Goal: Information Seeking & Learning: Learn about a topic

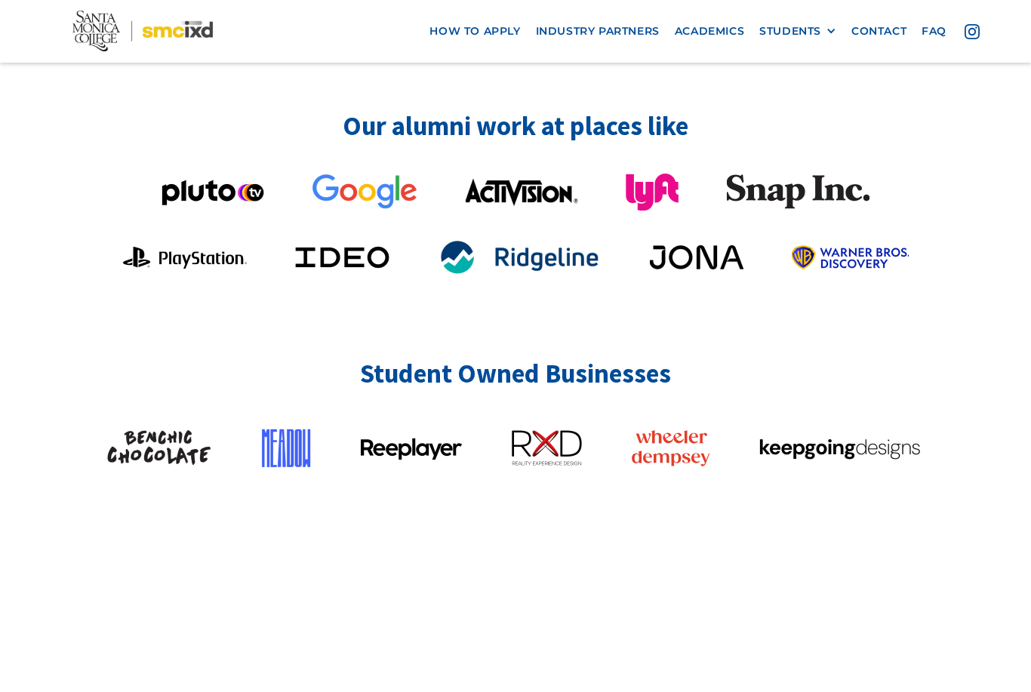
scroll to position [3843, 0]
click at [161, 430] on img at bounding box center [159, 448] width 106 height 36
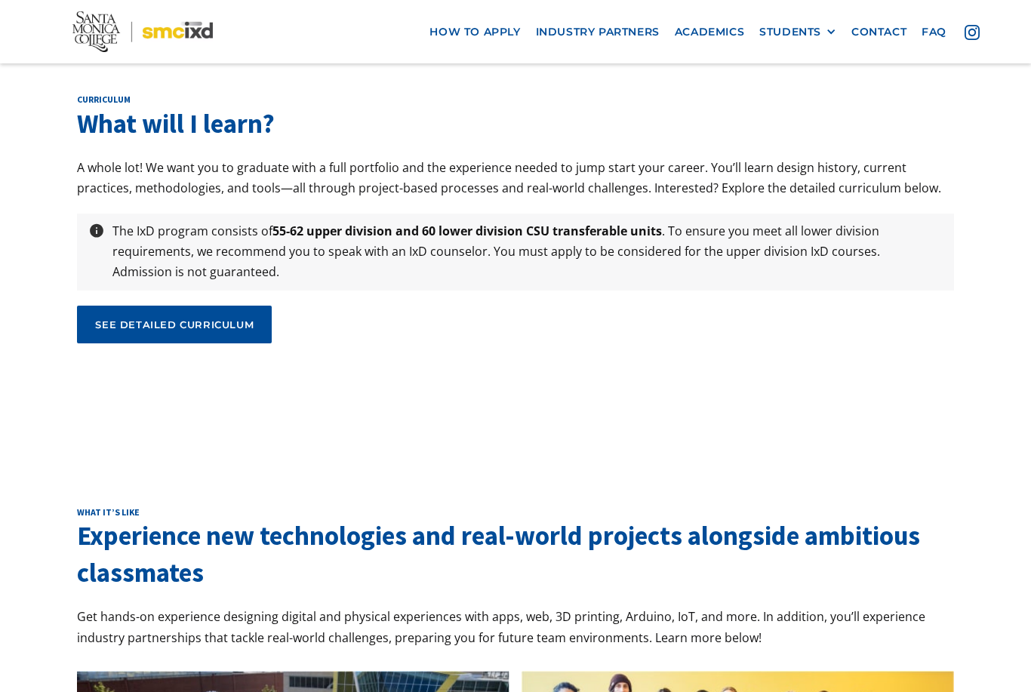
scroll to position [5119, 0]
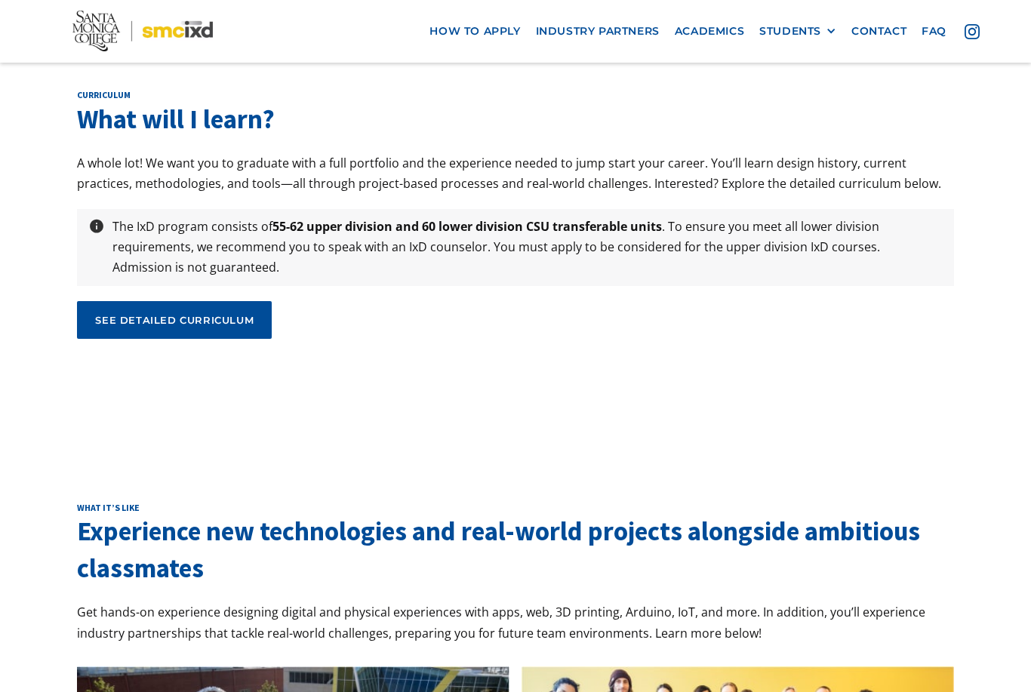
click at [180, 314] on div "see detailed curriculum" at bounding box center [174, 321] width 158 height 14
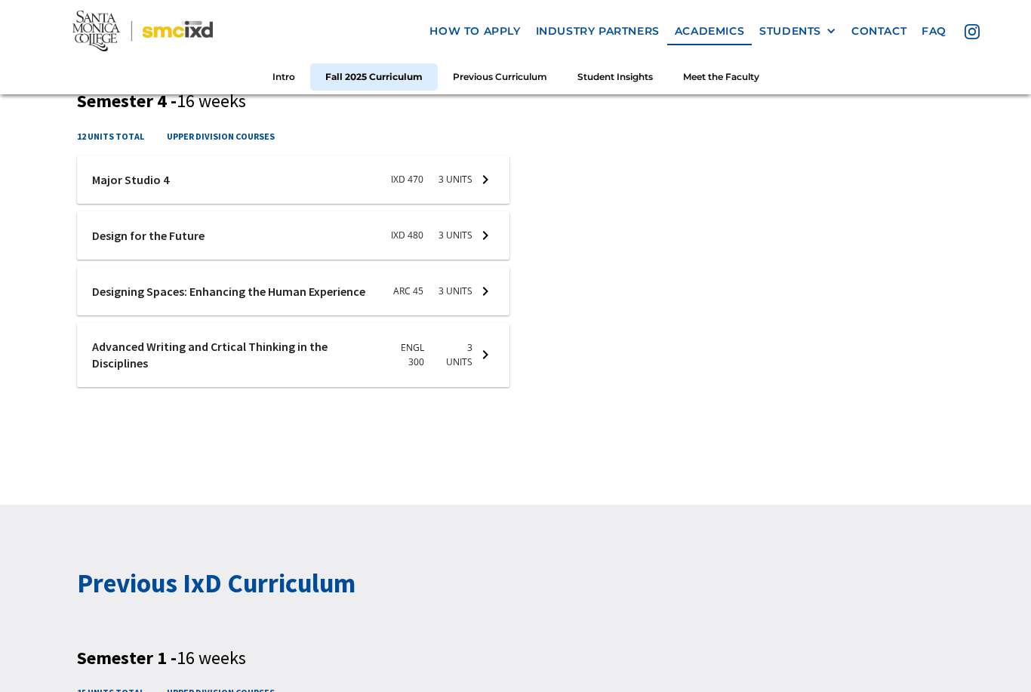
scroll to position [1708, 0]
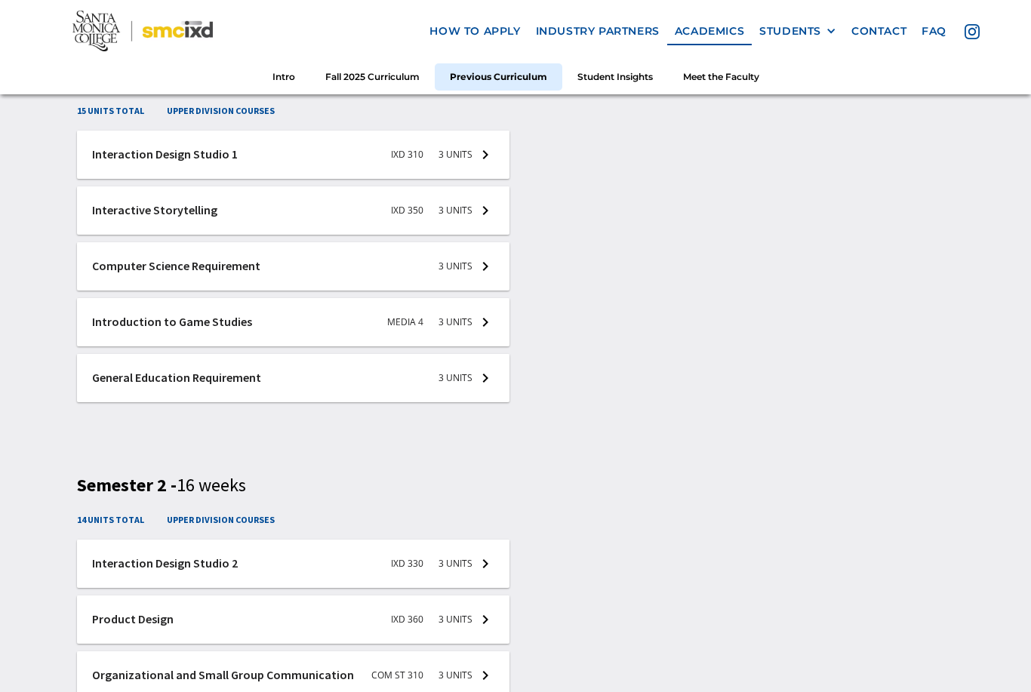
scroll to position [2325, 0]
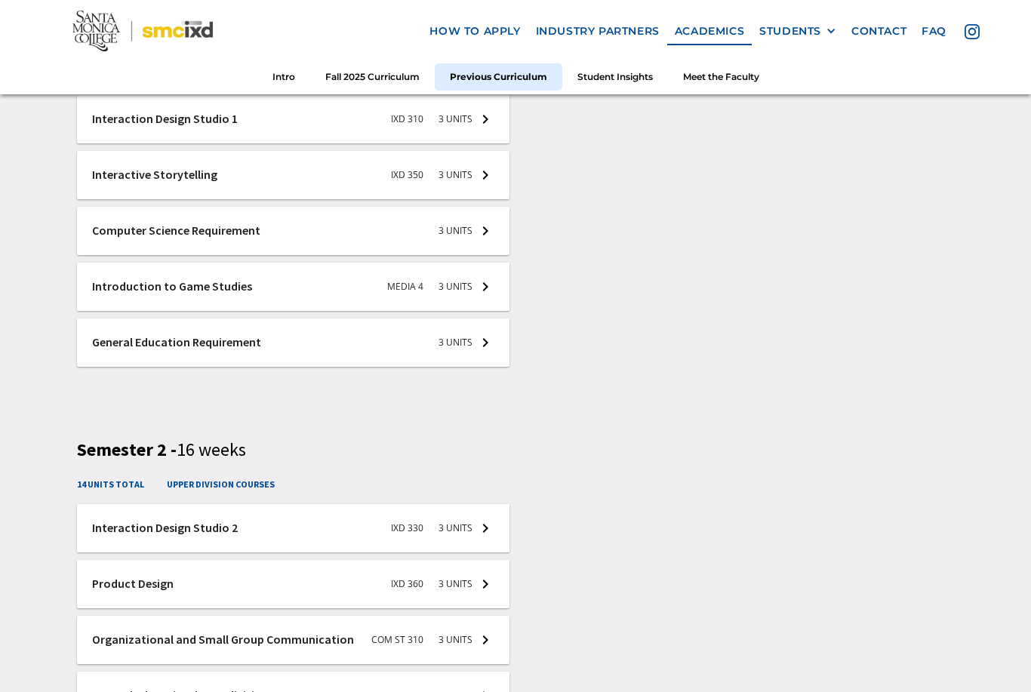
click at [154, 144] on div at bounding box center [293, 120] width 432 height 48
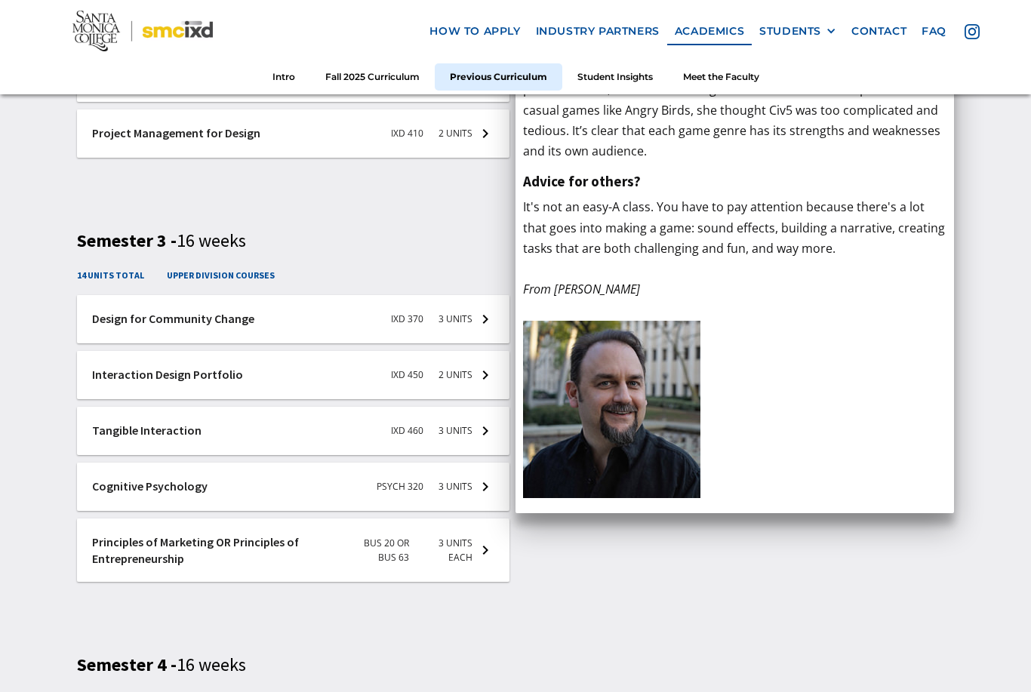
scroll to position [2944, 0]
click at [120, 411] on div at bounding box center [293, 431] width 432 height 48
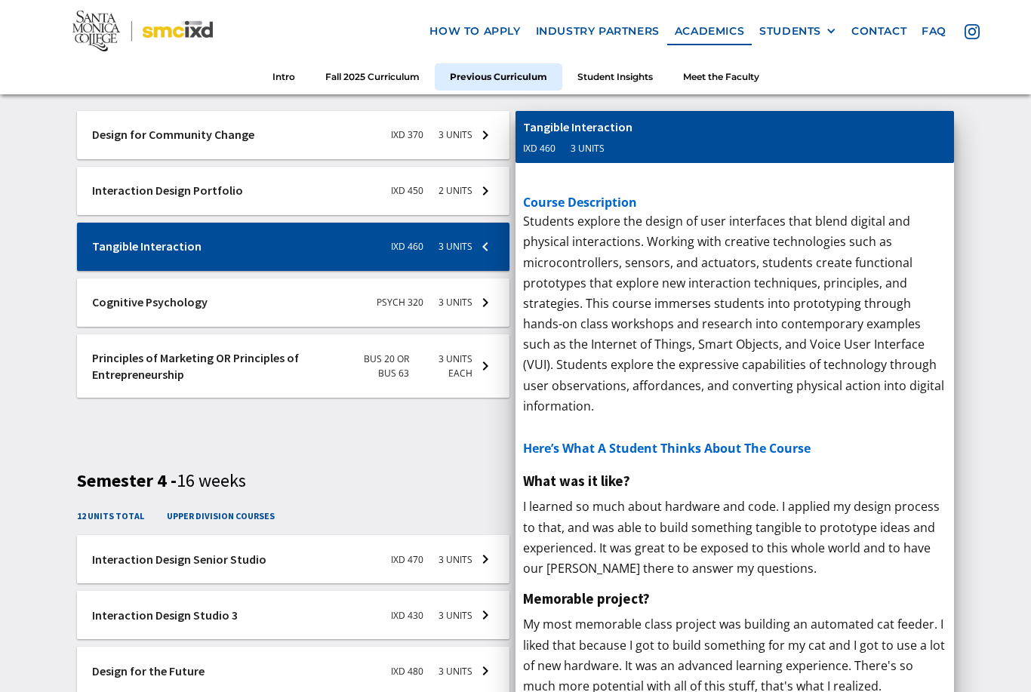
scroll to position [3137, 0]
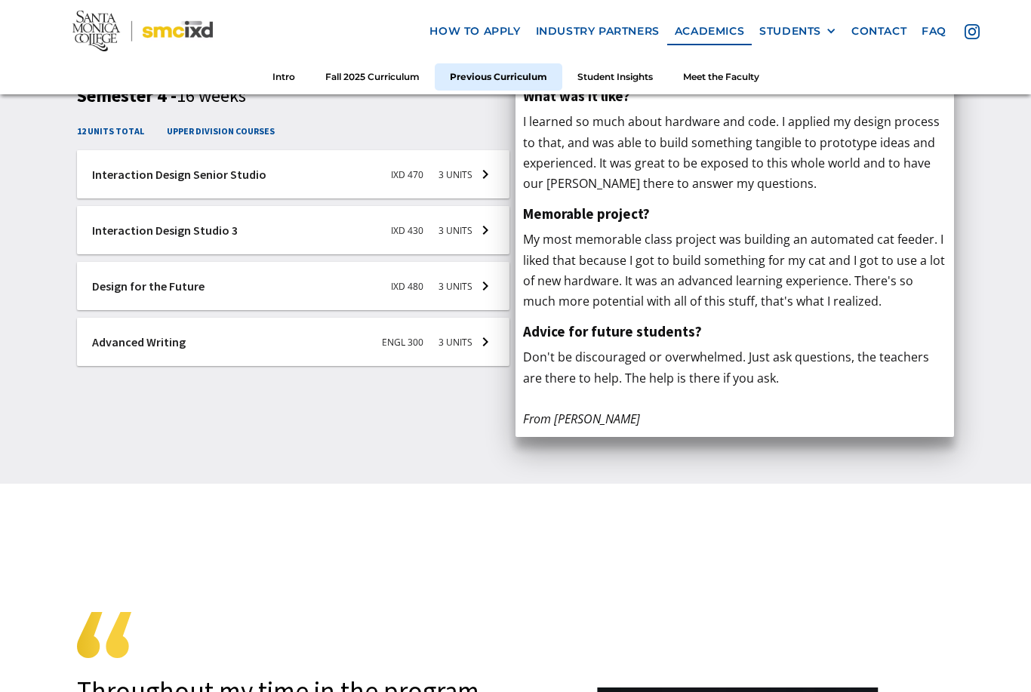
click at [268, 320] on div at bounding box center [293, 342] width 432 height 48
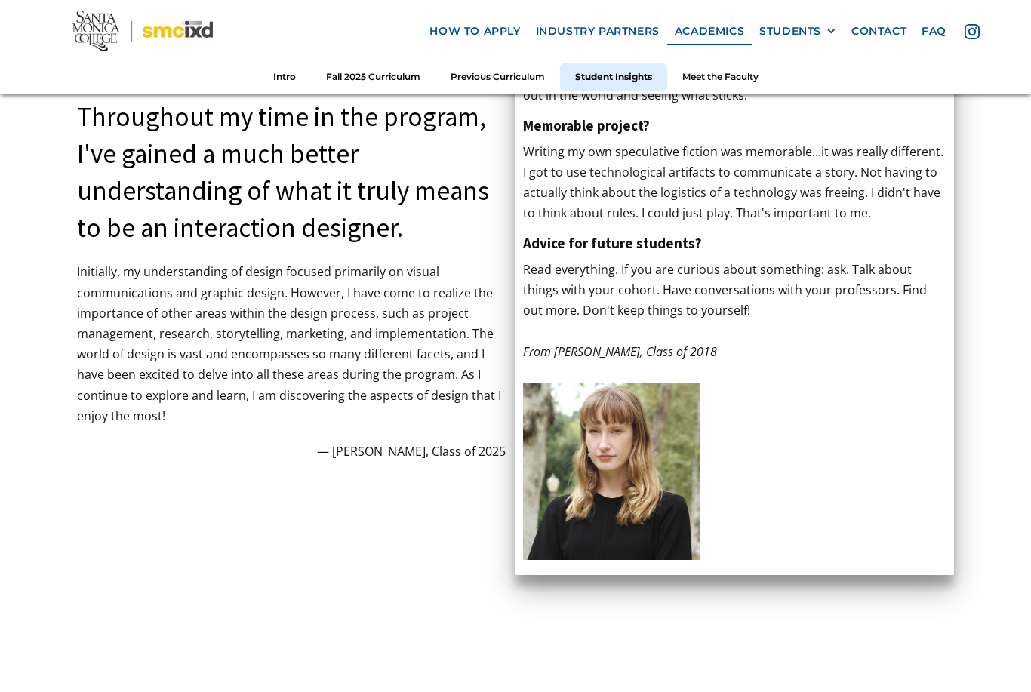
scroll to position [4088, 0]
click at [992, 364] on div "Throughout my time in the program, I've gained a much better understanding of w…" at bounding box center [515, 245] width 1031 height 673
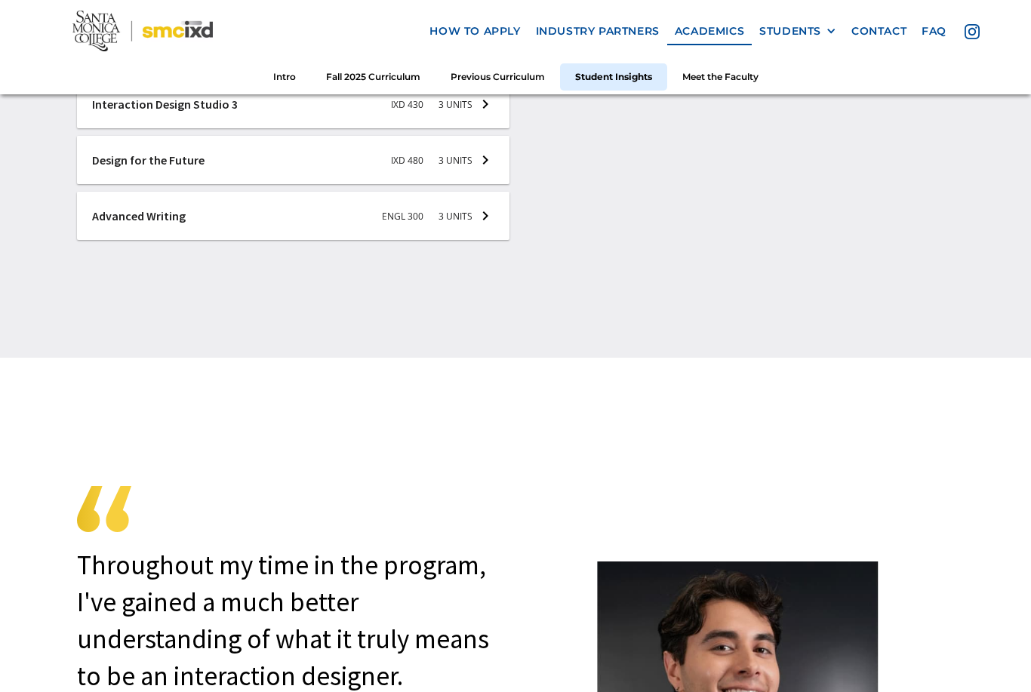
scroll to position [3616, 0]
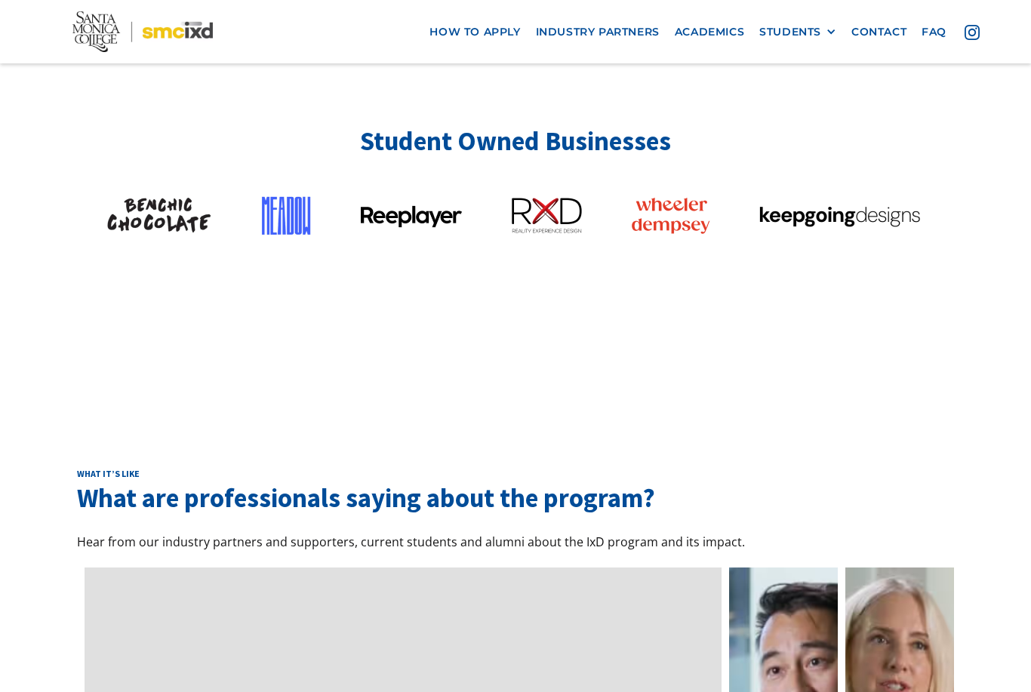
scroll to position [4071, 0]
